Goal: Task Accomplishment & Management: Use online tool/utility

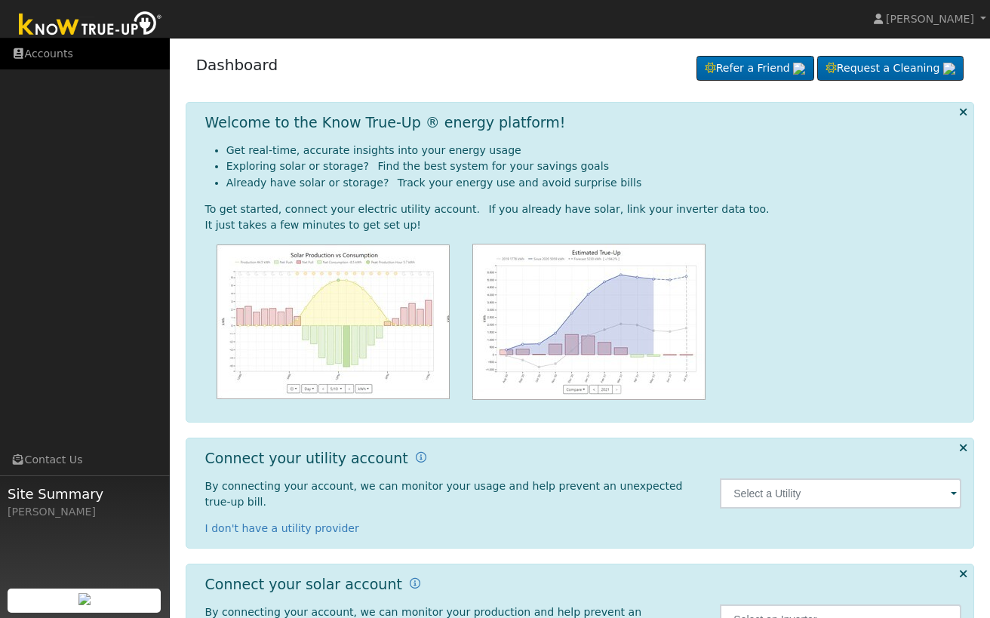
click at [44, 63] on link "Accounts" at bounding box center [85, 53] width 170 height 31
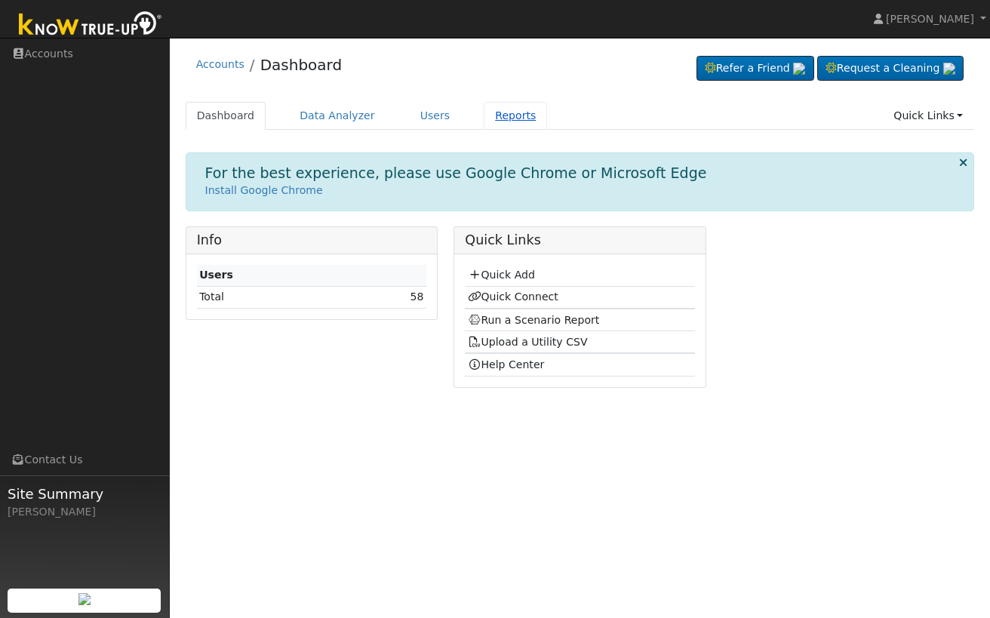
click at [503, 123] on link "Reports" at bounding box center [515, 116] width 63 height 28
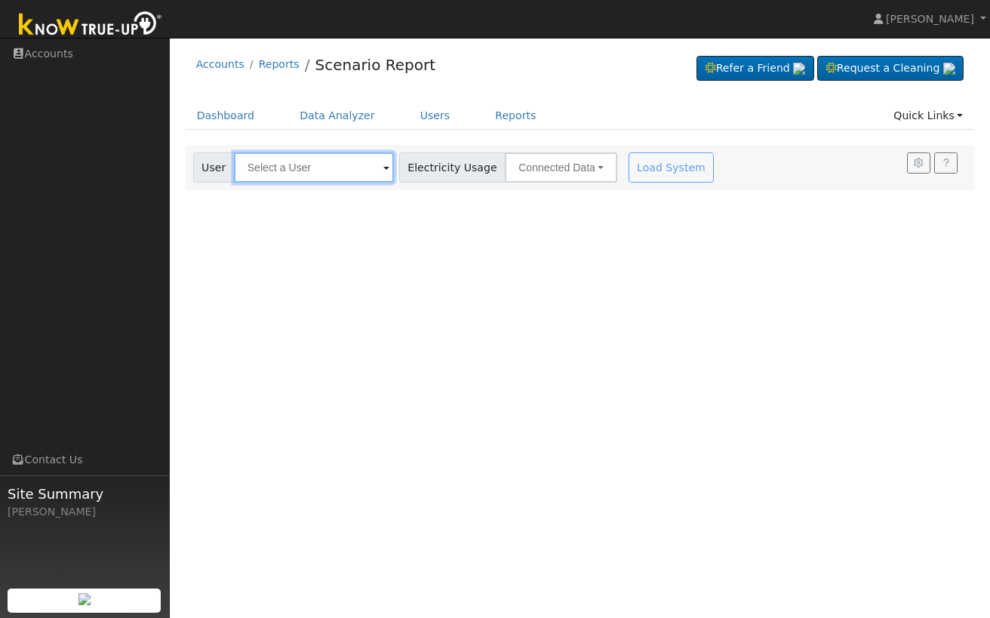
click at [317, 171] on input "text" at bounding box center [314, 167] width 160 height 30
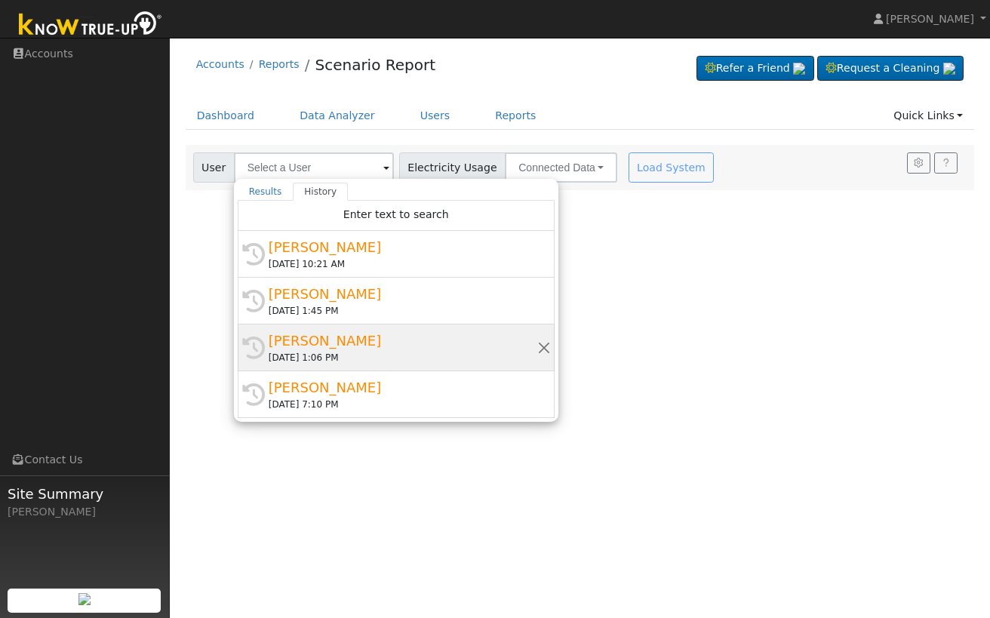
click at [332, 340] on div "Clarissa Cooke" at bounding box center [403, 341] width 269 height 20
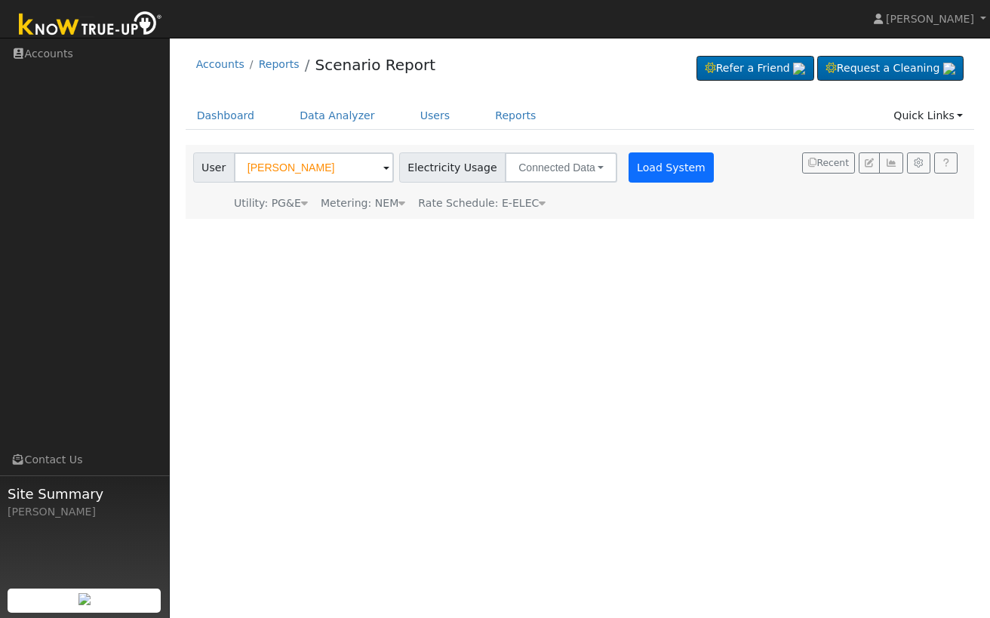
click at [663, 167] on button "Load System" at bounding box center [672, 167] width 86 height 30
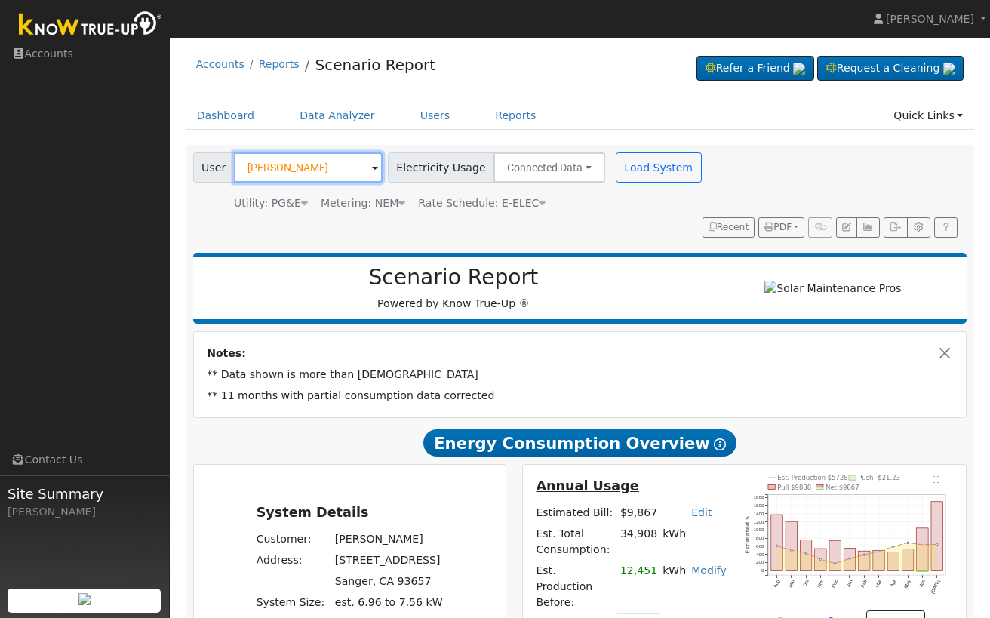
click at [315, 176] on input "Clarissa Cooke" at bounding box center [308, 167] width 149 height 30
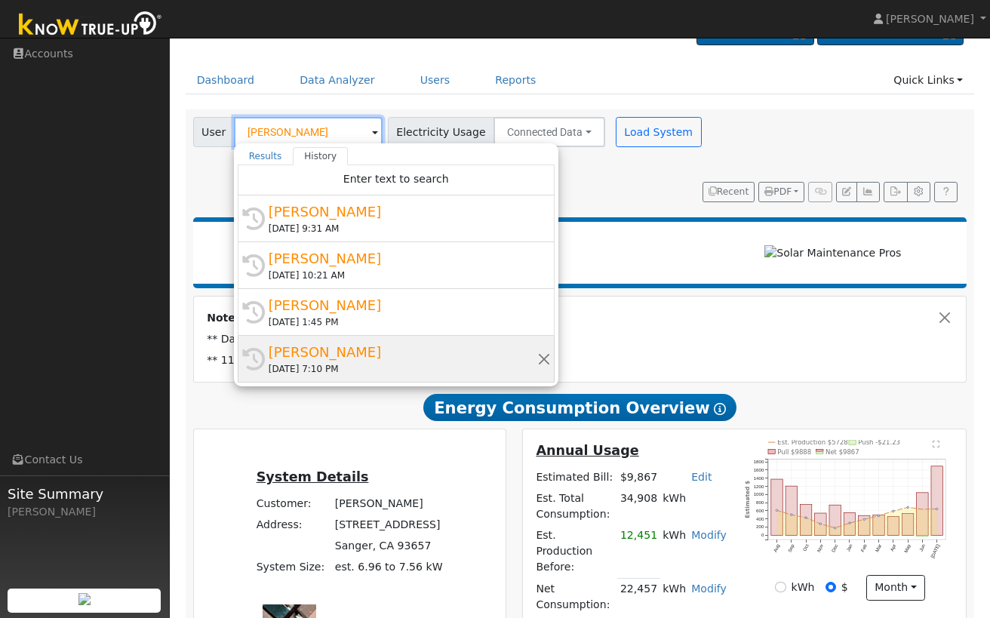
scroll to position [37, 0]
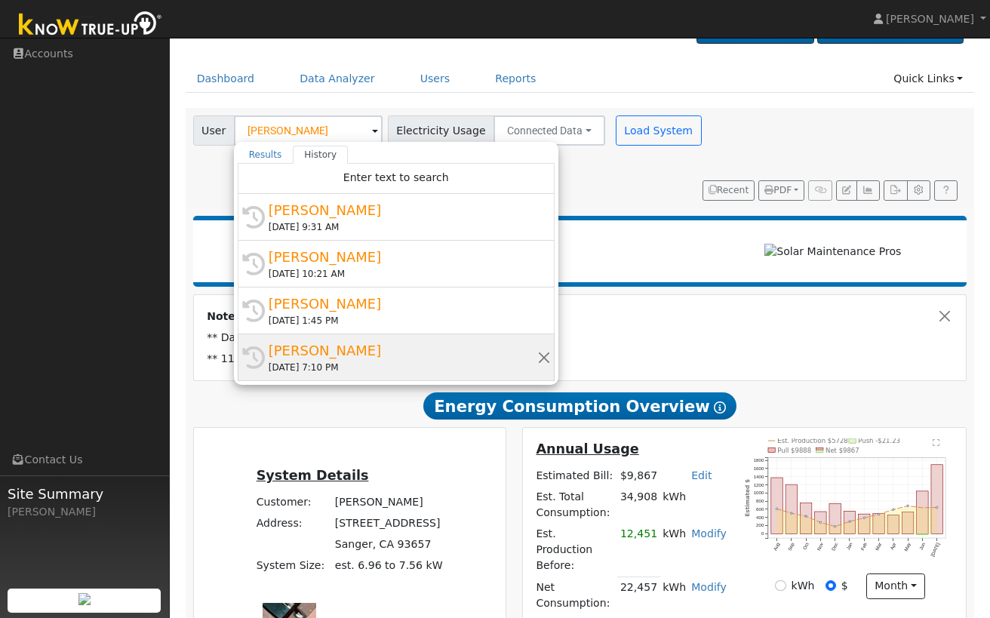
click at [324, 348] on div "Danet Figueroa" at bounding box center [403, 350] width 269 height 20
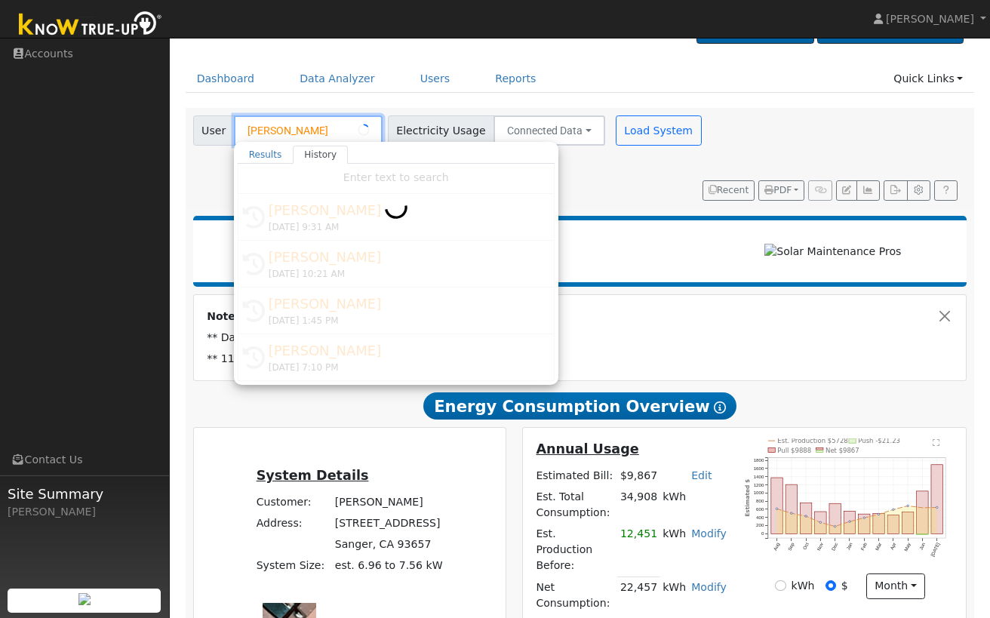
type input "Danet Figueroa"
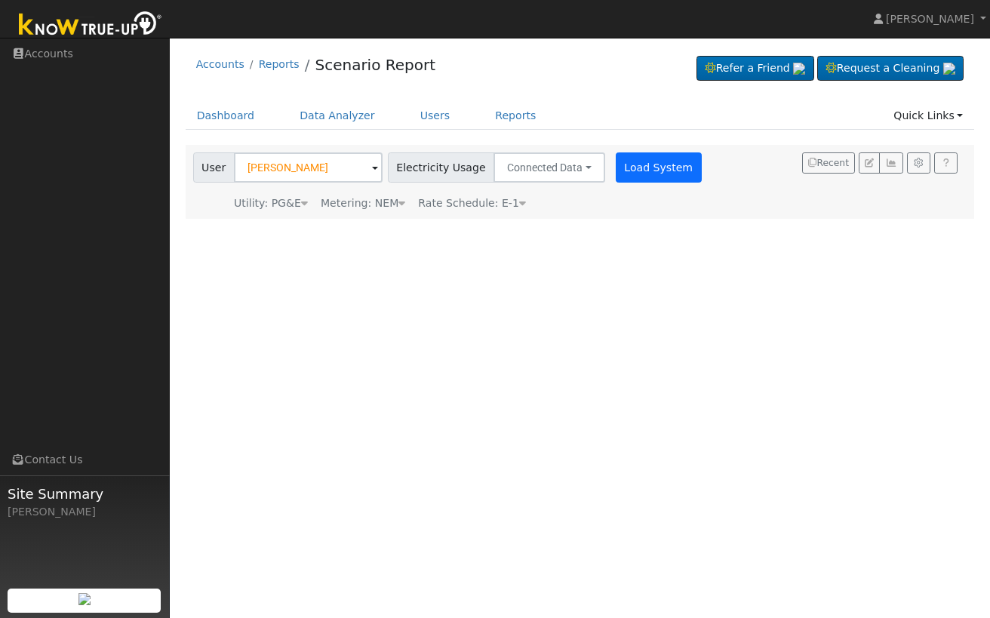
click at [644, 171] on button "Load System" at bounding box center [659, 167] width 86 height 30
